Goal: Complete application form

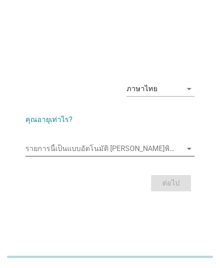
click at [118, 146] on input "รายการนี้เป็นแบบอัตโนมัติ คุณสามารถพิมพ์ลงในรายการนี้" at bounding box center [103, 149] width 157 height 15
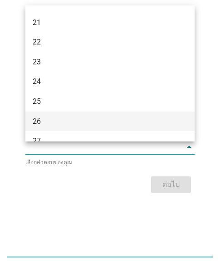
scroll to position [76, 0]
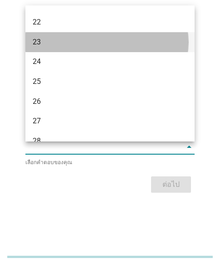
click at [40, 45] on div "23" at bounding box center [104, 42] width 142 height 11
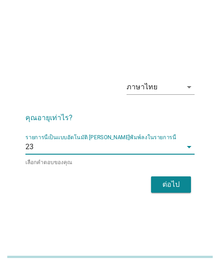
drag, startPoint x: 156, startPoint y: 174, endPoint x: 214, endPoint y: 176, distance: 58.2
click at [192, 176] on div "ต่อไป" at bounding box center [109, 185] width 169 height 22
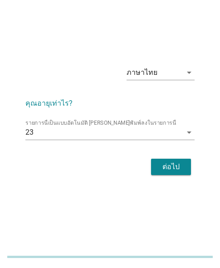
scroll to position [22, 0]
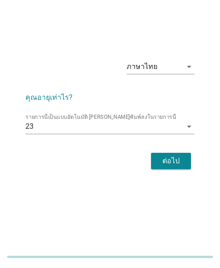
drag, startPoint x: 130, startPoint y: 256, endPoint x: 131, endPoint y: 241, distance: 14.6
click at [130, 253] on div at bounding box center [110, 257] width 206 height 15
drag, startPoint x: 179, startPoint y: 164, endPoint x: 213, endPoint y: 165, distance: 34.1
click at [182, 164] on div "ต่อไป" at bounding box center [171, 161] width 25 height 11
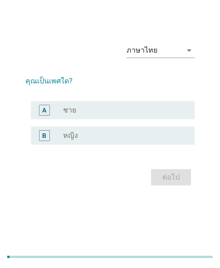
scroll to position [0, 0]
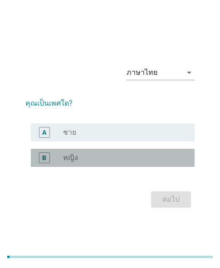
click at [78, 160] on div "radio_button_unchecked หญิง" at bounding box center [121, 158] width 117 height 9
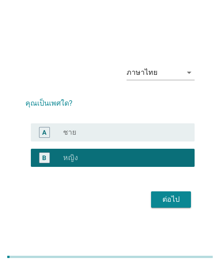
click at [164, 202] on div "ต่อไป" at bounding box center [171, 199] width 25 height 11
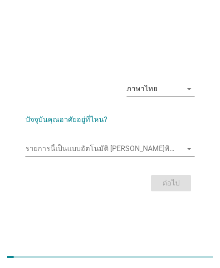
click at [94, 149] on input "รายการนี้เป็นแบบอัตโนมัติ คุณสามารถพิมพ์ลงในรายการนี้" at bounding box center [103, 149] width 157 height 15
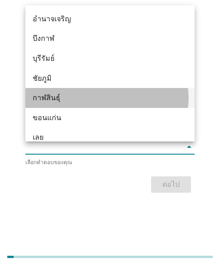
click at [55, 96] on div "กาฬสินธุ์" at bounding box center [104, 98] width 142 height 11
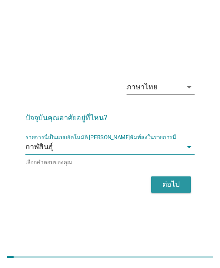
drag, startPoint x: 165, startPoint y: 186, endPoint x: 226, endPoint y: 183, distance: 60.9
click at [168, 185] on div "ต่อไป" at bounding box center [171, 184] width 25 height 11
